Goal: Transaction & Acquisition: Obtain resource

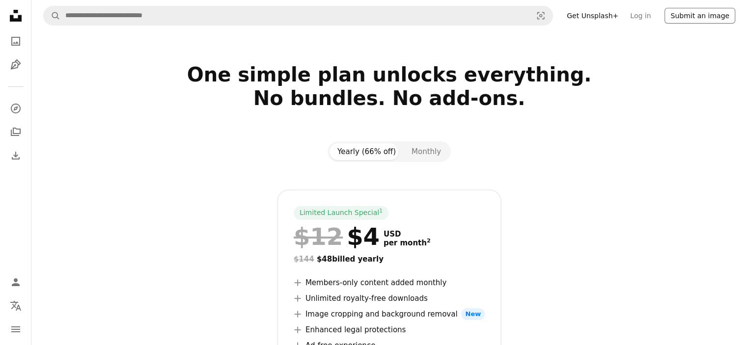
drag, startPoint x: 681, startPoint y: 13, endPoint x: 675, endPoint y: 14, distance: 5.9
click at [675, 13] on button "Submit an image" at bounding box center [700, 16] width 71 height 16
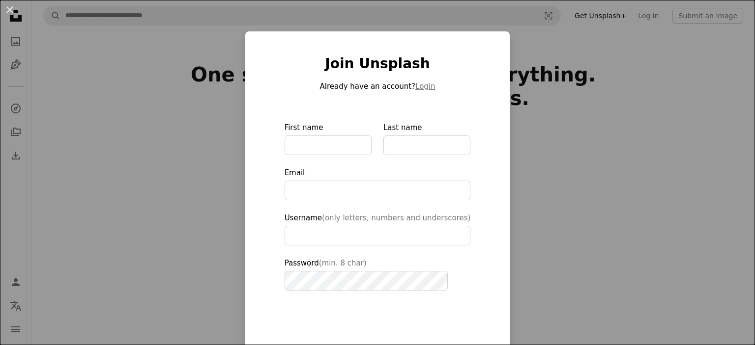
click at [604, 55] on div "An X shape Join Unsplash Already have an account? Login First name Last name Em…" at bounding box center [377, 172] width 755 height 345
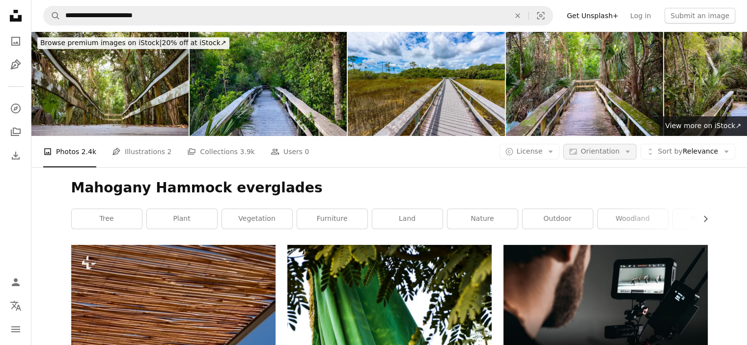
click at [625, 153] on button "Aspect ratio Orientation Arrow down" at bounding box center [600, 152] width 73 height 16
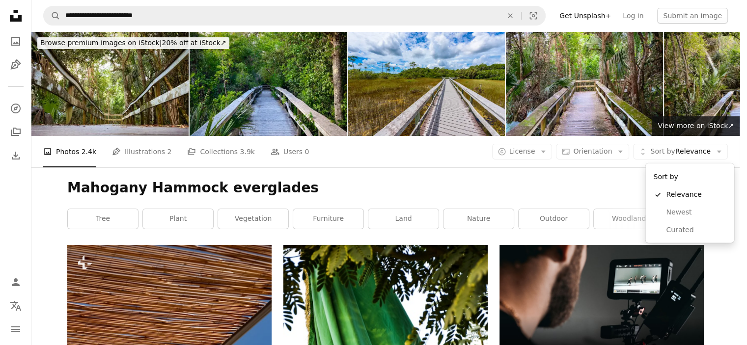
click at [711, 151] on span "Sort by Relevance" at bounding box center [681, 152] width 60 height 10
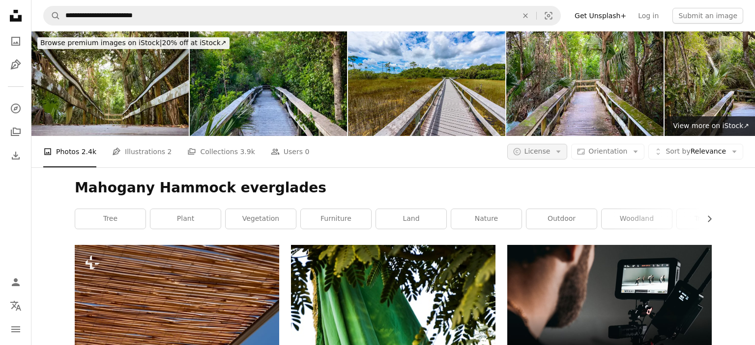
click at [559, 150] on icon "Arrow down" at bounding box center [558, 151] width 9 height 9
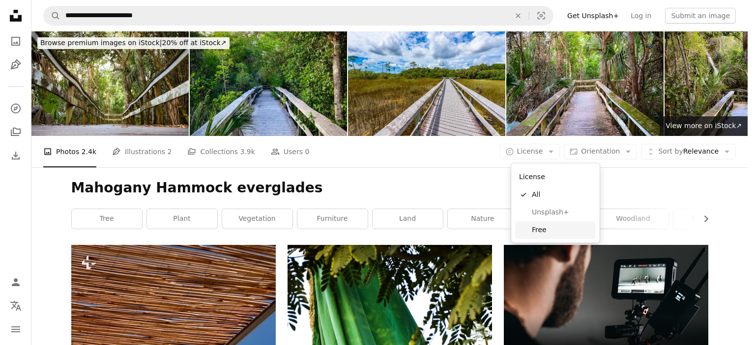
click at [531, 230] on link "Free" at bounding box center [555, 231] width 81 height 18
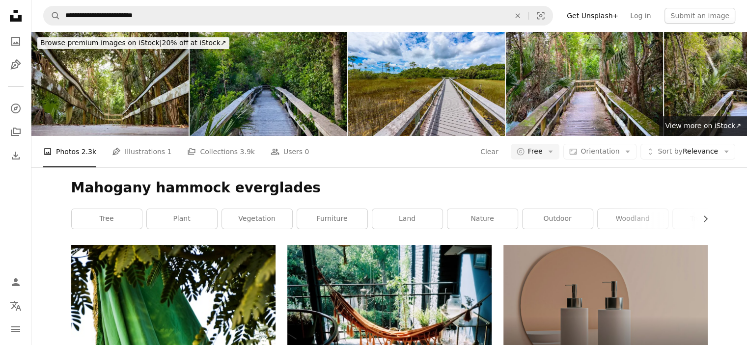
click at [318, 115] on img at bounding box center [268, 83] width 157 height 105
